Goal: Transaction & Acquisition: Purchase product/service

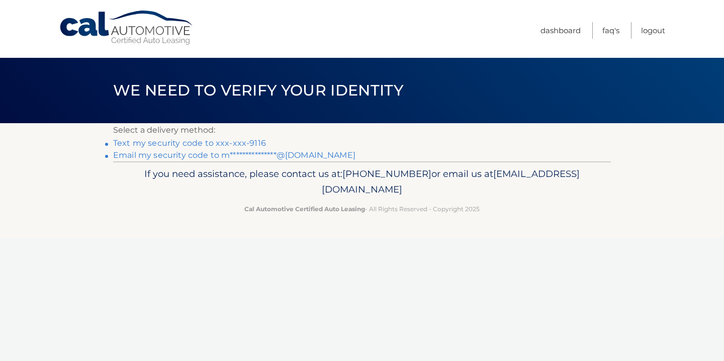
click at [227, 142] on link "Text my security code to xxx-xxx-9116" at bounding box center [189, 143] width 153 height 10
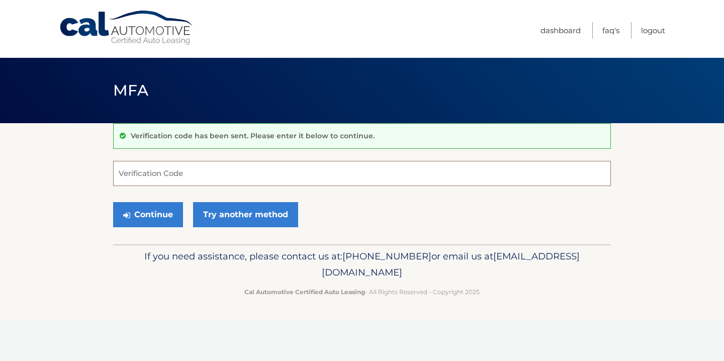
click at [217, 174] on input "Verification Code" at bounding box center [362, 173] width 498 height 25
type input "592111"
click at [143, 208] on button "Continue" at bounding box center [148, 214] width 70 height 25
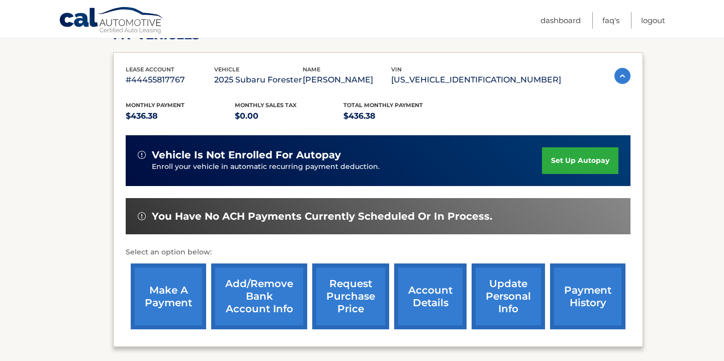
scroll to position [249, 0]
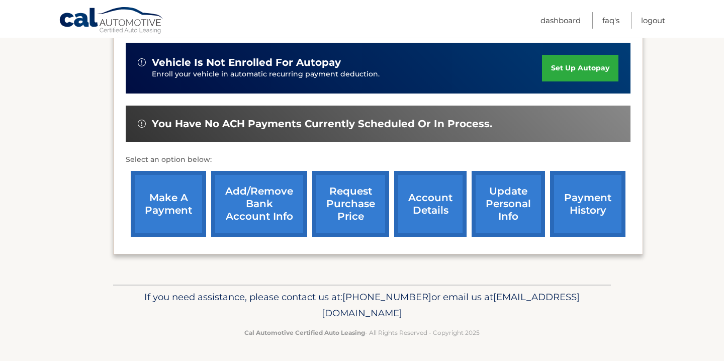
click at [178, 190] on link "make a payment" at bounding box center [168, 204] width 75 height 66
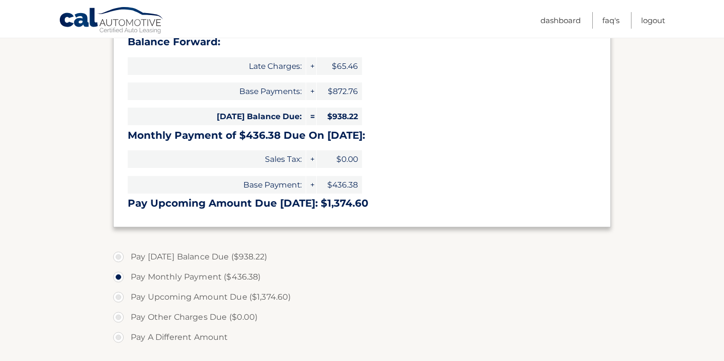
scroll to position [170, 0]
click at [173, 251] on label "Pay Today's Balance Due ($938.22)" at bounding box center [362, 256] width 498 height 20
click at [127, 251] on input "Pay Today's Balance Due ($938.22)" at bounding box center [122, 254] width 10 height 16
radio input "true"
type input "938.22"
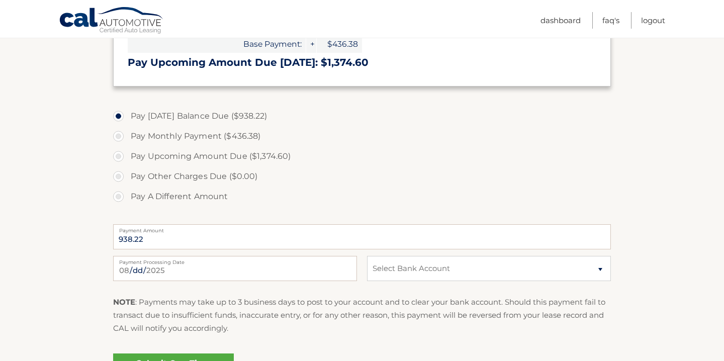
scroll to position [409, 0]
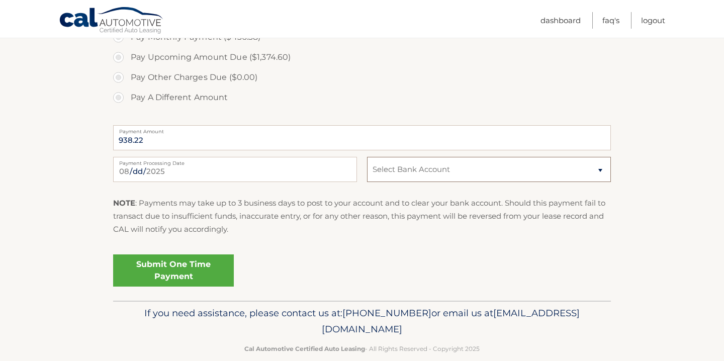
click at [409, 167] on select "Select Bank Account payment JPMORGAN CHASE BANK, NA *****2753 Checking JPMORGAN…" at bounding box center [489, 169] width 244 height 25
select select "ZWZlY2Q5YWQtN2U3Ny00YjQyLTg4NWMtY2M5NmVjMzI1MjVl"
click at [298, 216] on p "NOTE : Payments may take up to 3 business days to post to your account and to c…" at bounding box center [362, 217] width 498 height 40
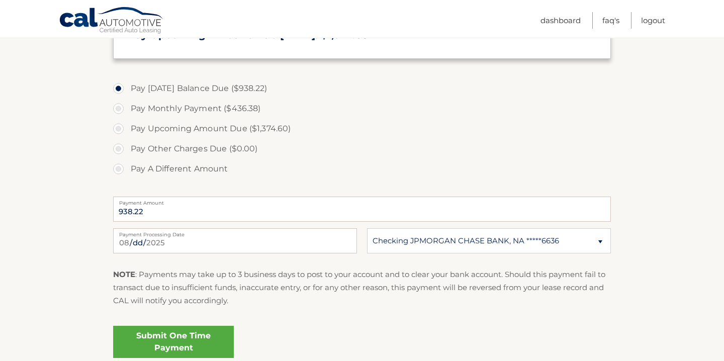
scroll to position [368, 0]
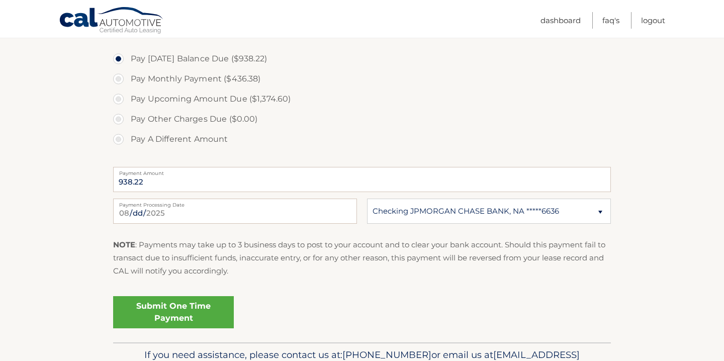
click at [191, 306] on link "Submit One Time Payment" at bounding box center [173, 312] width 121 height 32
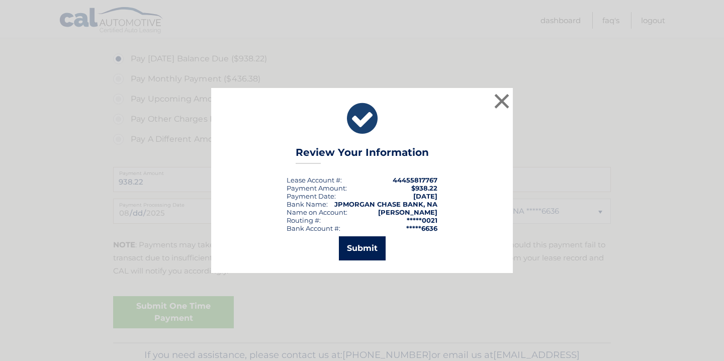
click at [352, 252] on button "Submit" at bounding box center [362, 248] width 47 height 24
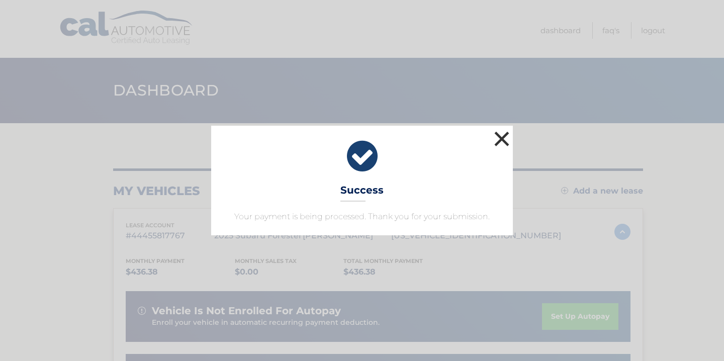
click at [504, 136] on button "×" at bounding box center [502, 139] width 20 height 20
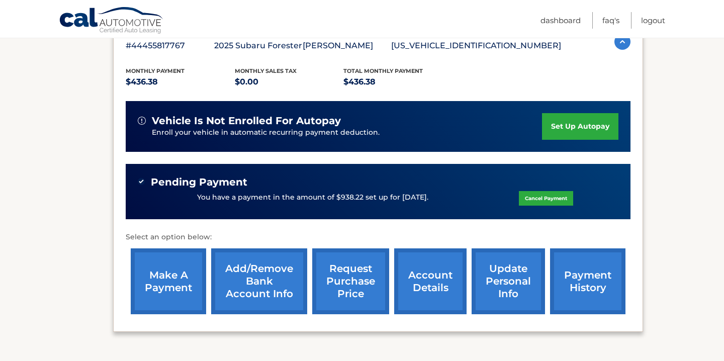
scroll to position [268, 0]
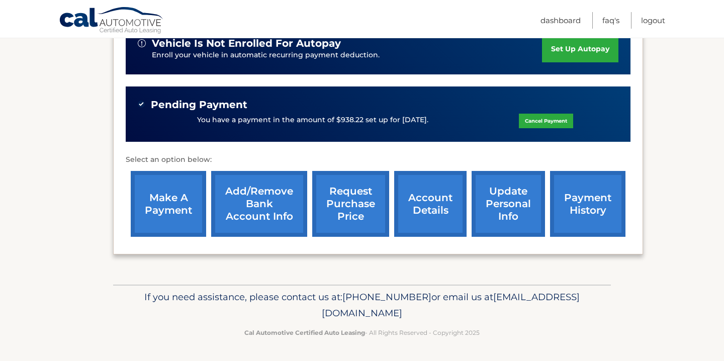
click at [589, 228] on link "payment history" at bounding box center [587, 204] width 75 height 66
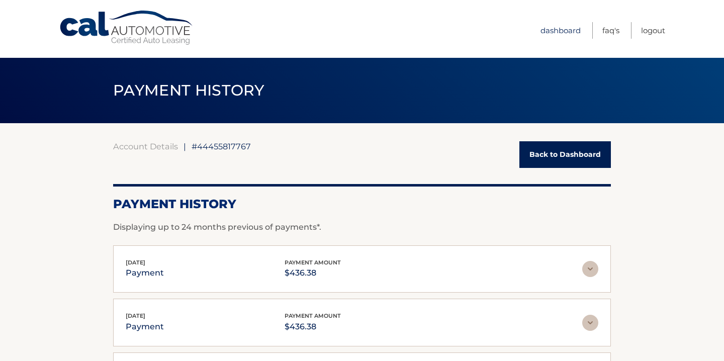
click at [558, 30] on link "Dashboard" at bounding box center [561, 30] width 40 height 17
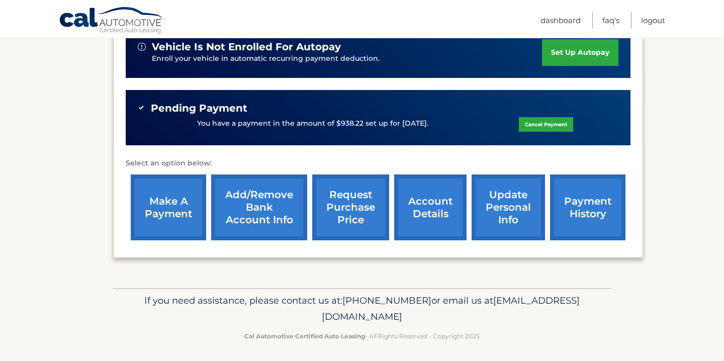
scroll to position [268, 0]
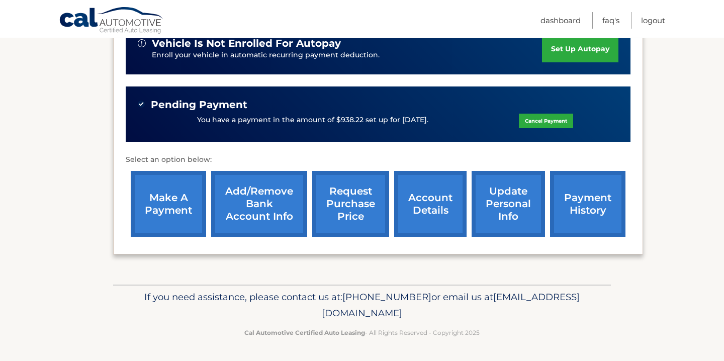
click at [430, 219] on link "account details" at bounding box center [430, 204] width 72 height 66
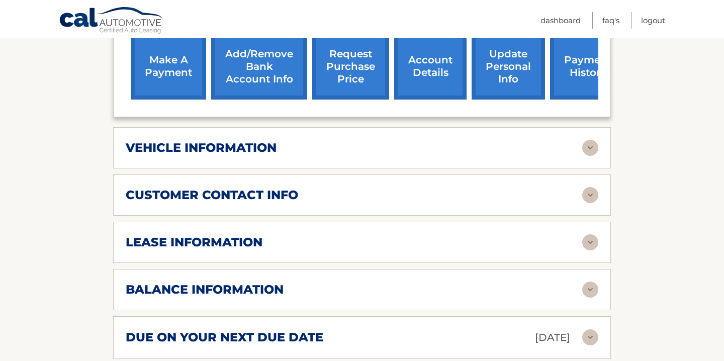
scroll to position [455, 0]
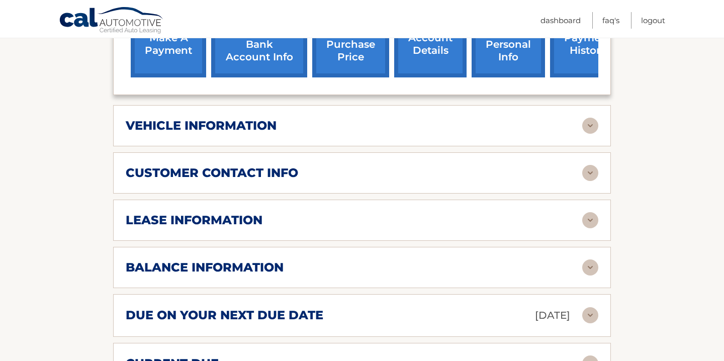
click at [410, 214] on div "lease information Contract Start Date [DATE] Term 39 Maturity Date [DATE] Start…" at bounding box center [362, 220] width 498 height 41
click at [588, 212] on img at bounding box center [591, 220] width 16 height 16
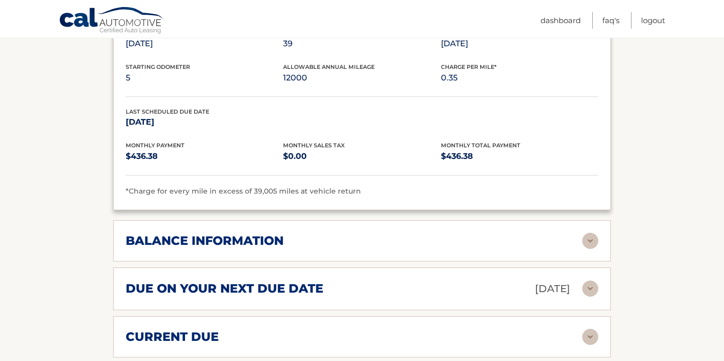
scroll to position [698, 0]
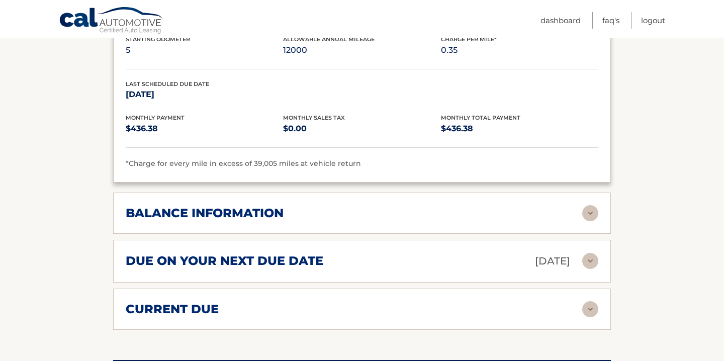
click at [596, 205] on img at bounding box center [591, 213] width 16 height 16
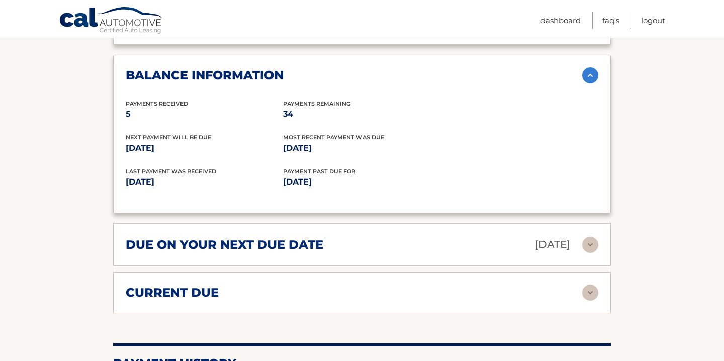
scroll to position [837, 0]
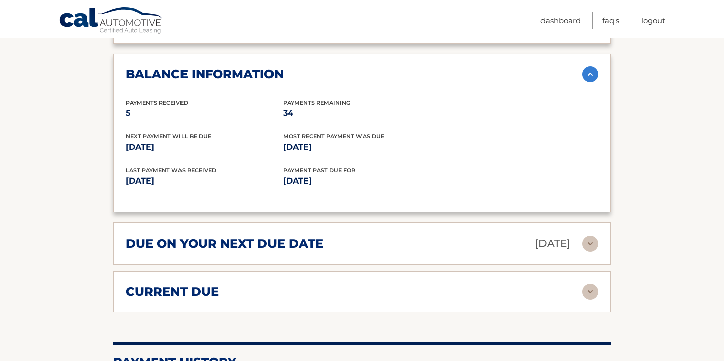
click at [595, 236] on img at bounding box center [591, 244] width 16 height 16
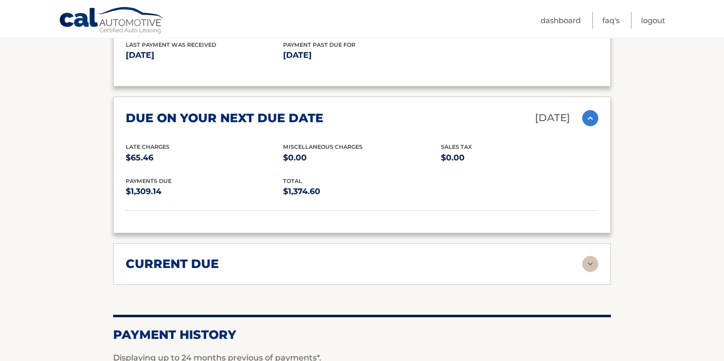
scroll to position [1021, 0]
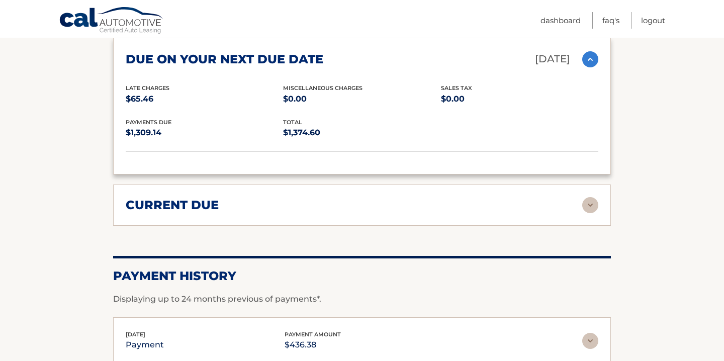
click at [596, 185] on div "current due Late Charges $65.46 Miscelleneous Charges* $0.00 Sales Tax $0.00 pa…" at bounding box center [362, 205] width 498 height 41
click at [586, 197] on img at bounding box center [591, 205] width 16 height 16
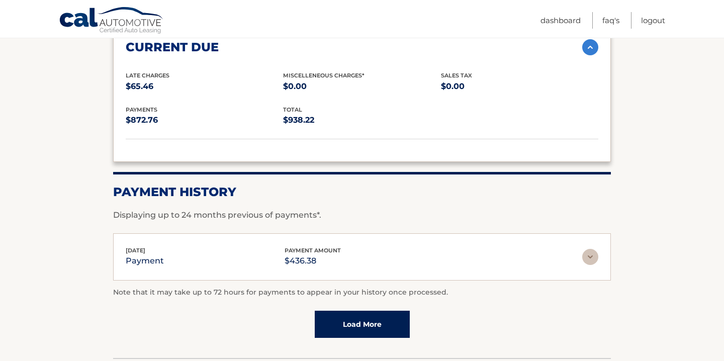
scroll to position [1239, 0]
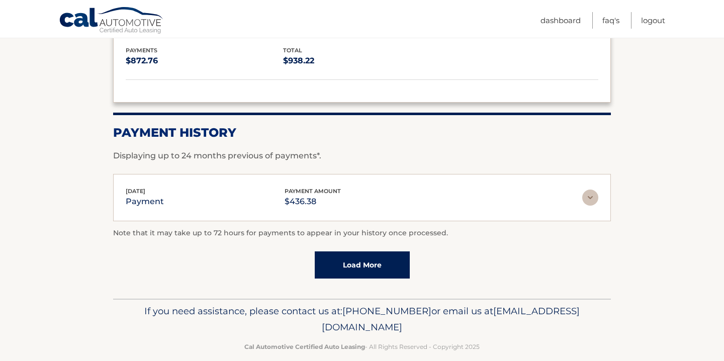
click at [344, 252] on link "Load More" at bounding box center [362, 265] width 95 height 27
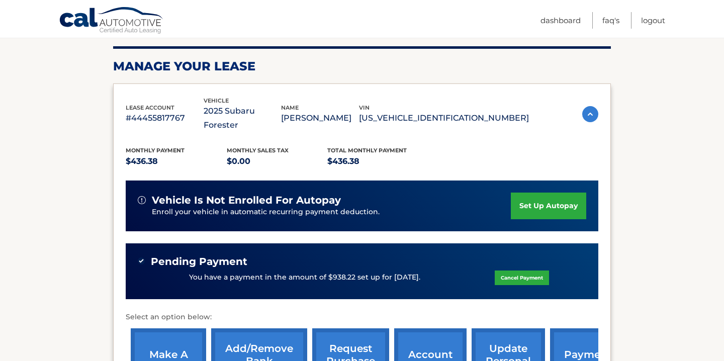
scroll to position [177, 0]
